Goal: Navigation & Orientation: Find specific page/section

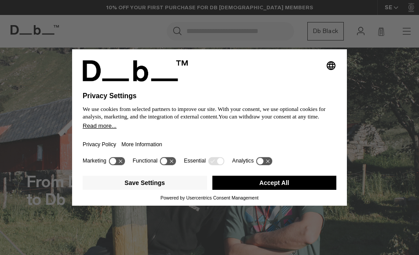
click at [277, 183] on button "Accept All" at bounding box center [274, 183] width 124 height 14
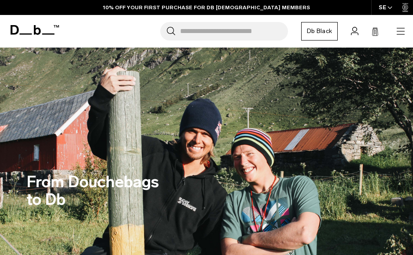
click at [396, 33] on icon "button" at bounding box center [400, 31] width 11 height 11
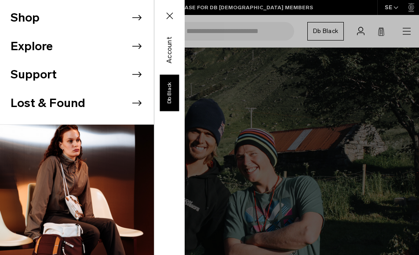
click at [130, 19] on icon at bounding box center [136, 17] width 13 height 13
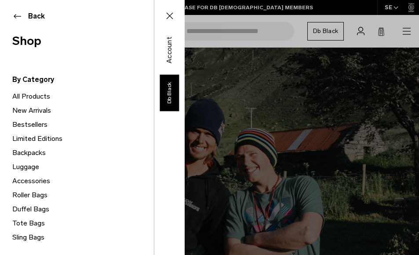
click at [34, 94] on link "All Products" at bounding box center [83, 96] width 142 height 14
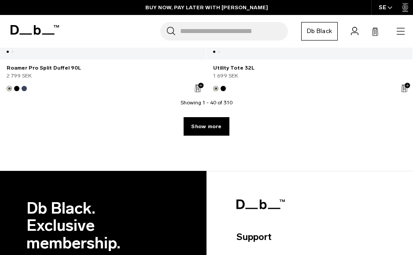
scroll to position [6970, 0]
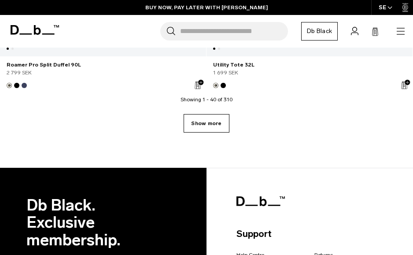
click at [227, 127] on link "Show more" at bounding box center [205, 123] width 45 height 18
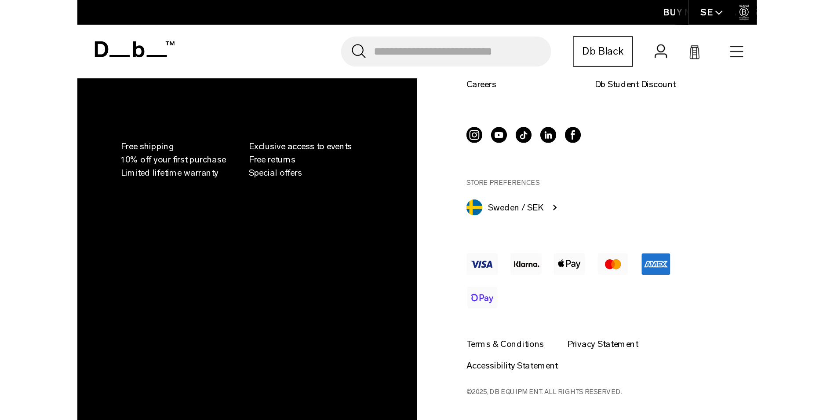
scroll to position [2447, 0]
